Goal: Navigation & Orientation: Find specific page/section

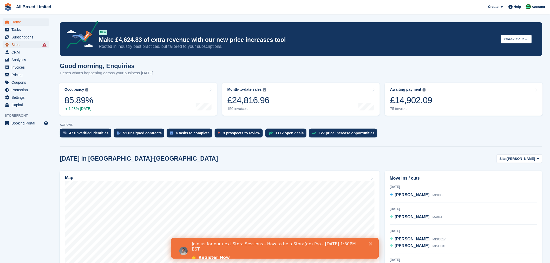
click at [24, 47] on span "Sites" at bounding box center [26, 44] width 31 height 7
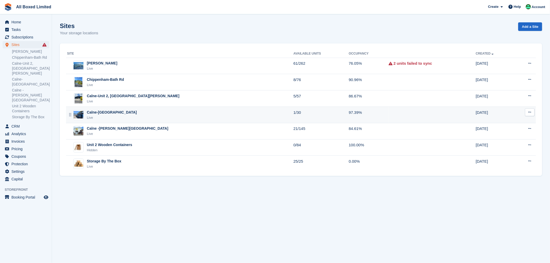
click at [118, 114] on div "Calne-[GEOGRAPHIC_DATA]" at bounding box center [112, 112] width 50 height 5
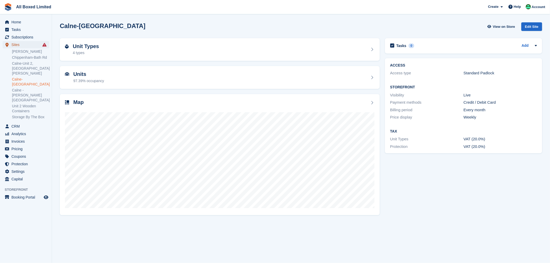
click at [16, 45] on span "Sites" at bounding box center [26, 44] width 31 height 7
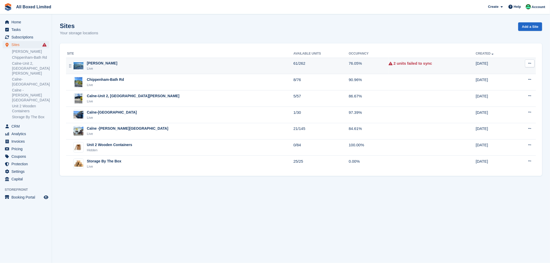
click at [117, 63] on div "[PERSON_NAME]" at bounding box center [102, 63] width 30 height 5
